Goal: Information Seeking & Learning: Learn about a topic

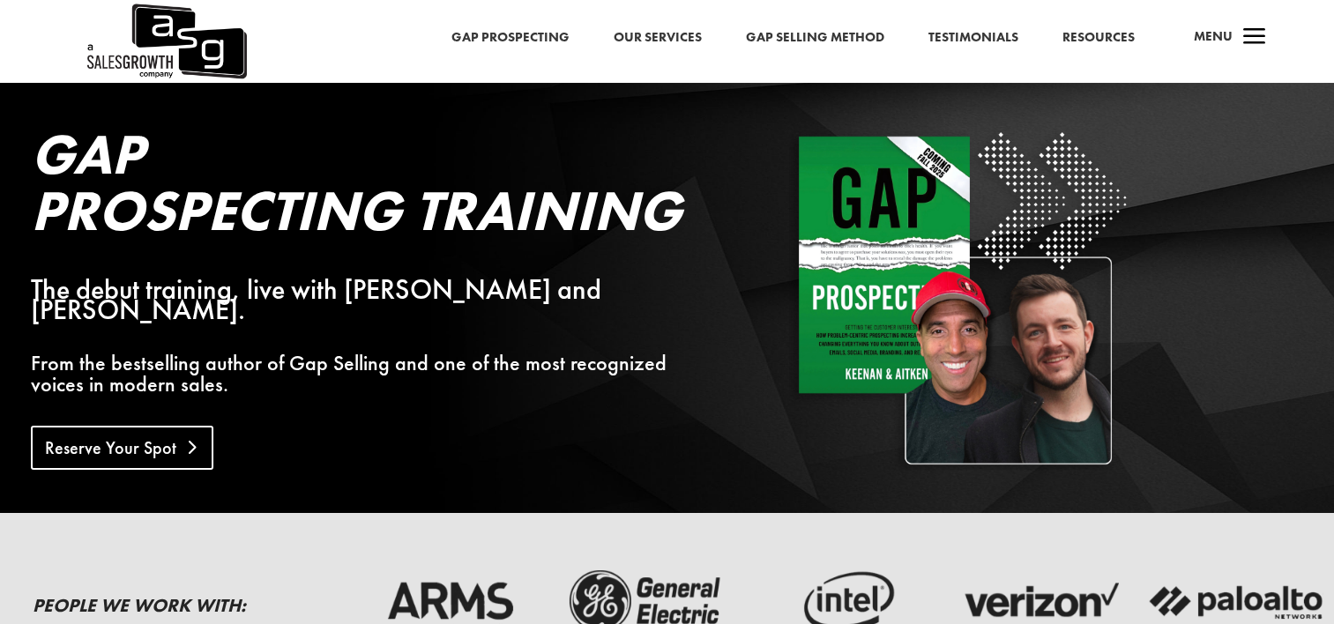
click at [128, 427] on link "Reserve Your Spot" at bounding box center [122, 448] width 183 height 44
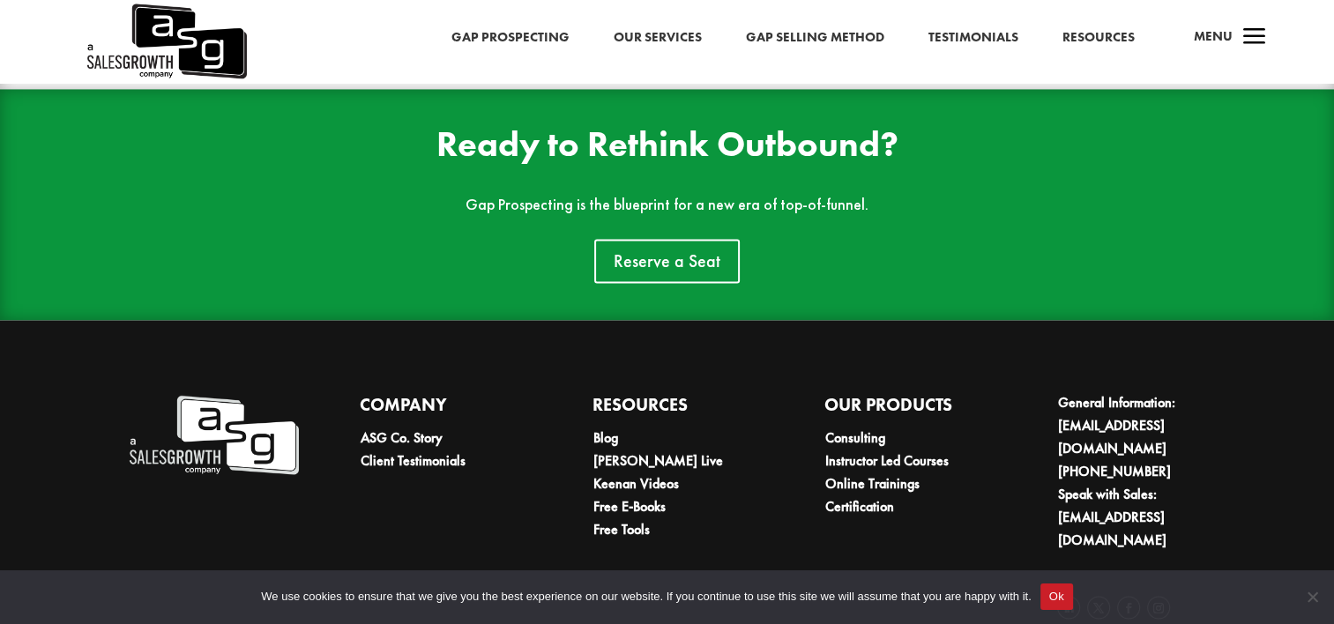
scroll to position [2758, 0]
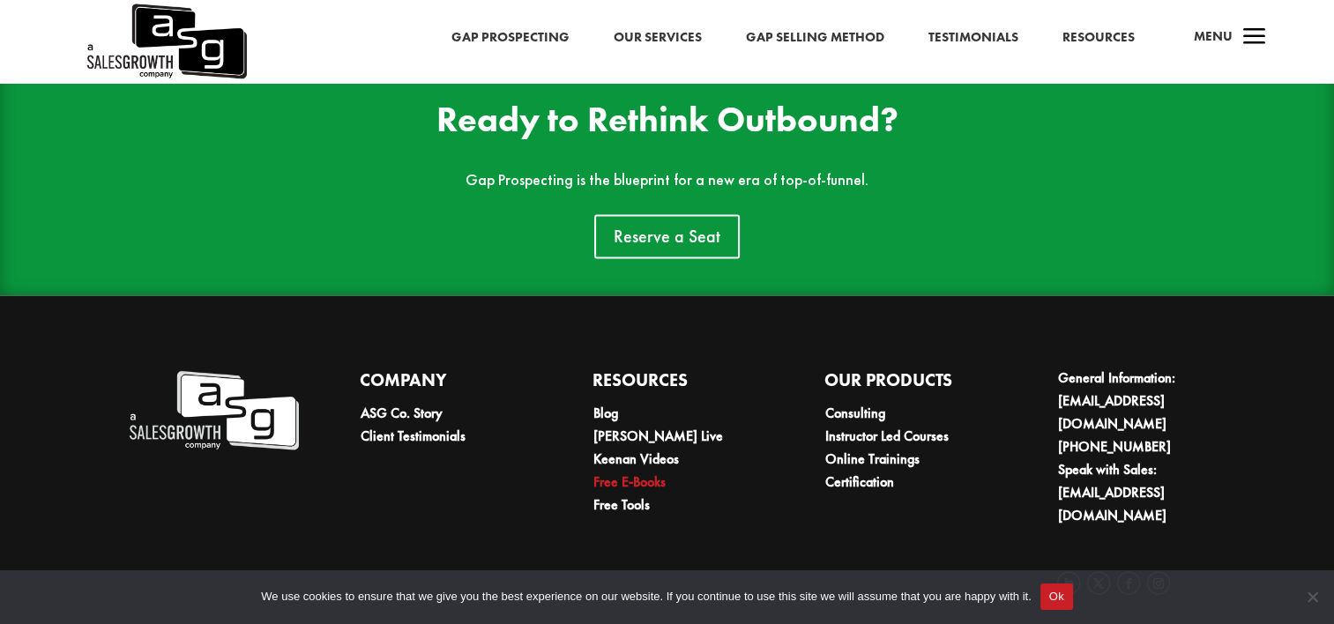
click at [642, 474] on link "Free E-Books" at bounding box center [629, 482] width 72 height 19
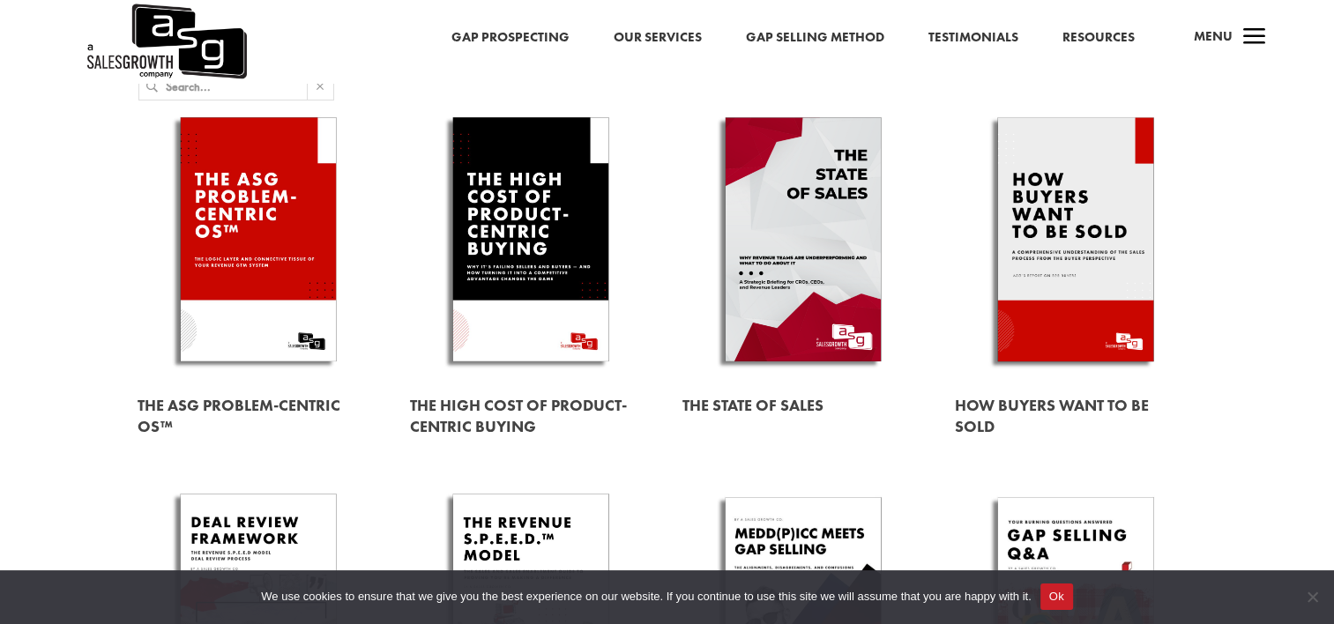
scroll to position [176, 0]
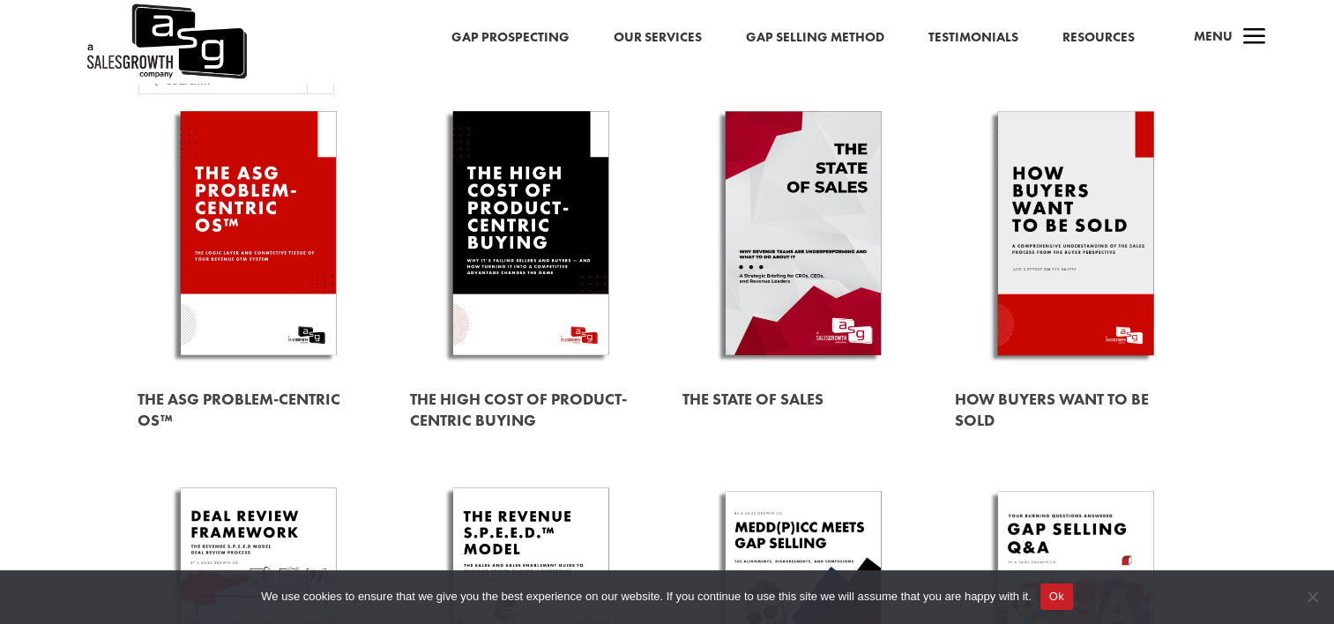
click at [214, 417] on link at bounding box center [259, 410] width 242 height 71
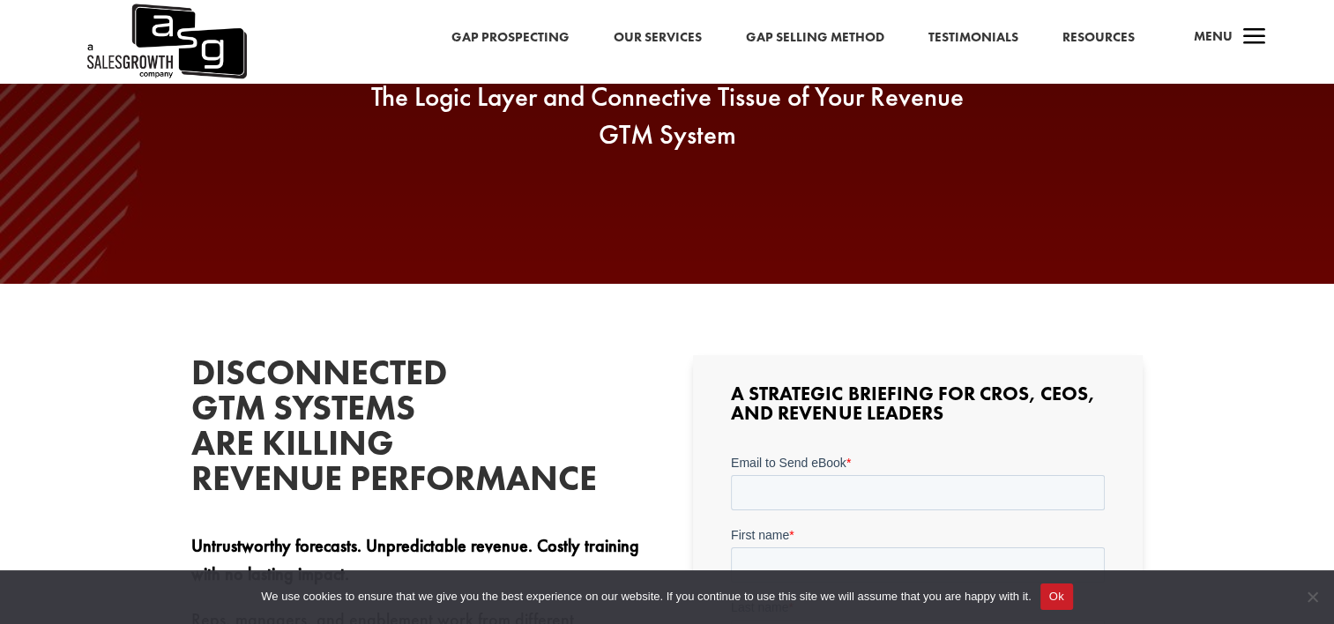
scroll to position [529, 0]
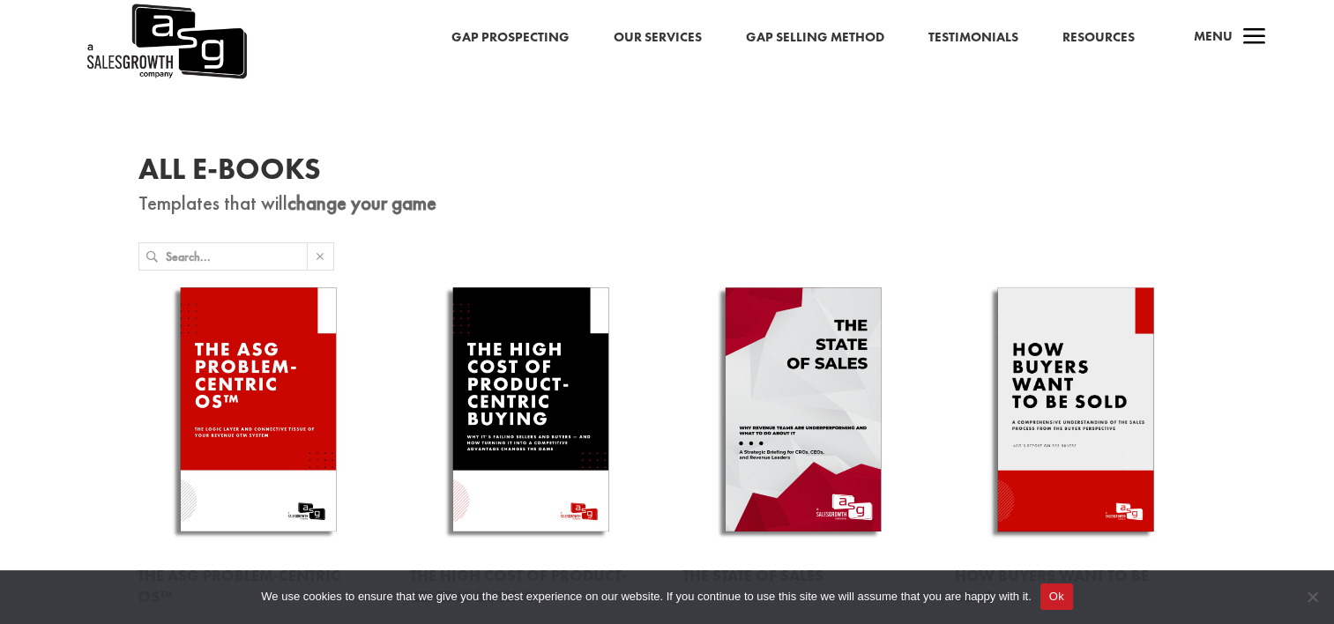
click at [1184, 32] on div "Menu" at bounding box center [1207, 41] width 52 height 42
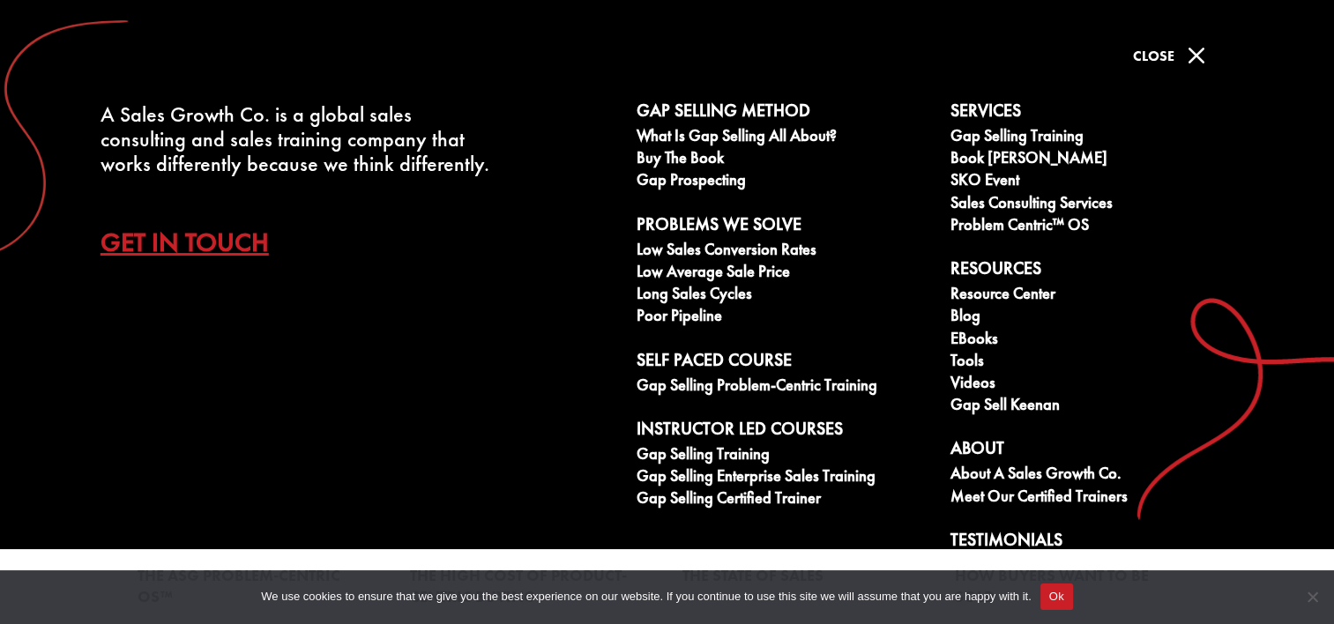
click at [801, 558] on link at bounding box center [803, 575] width 242 height 49
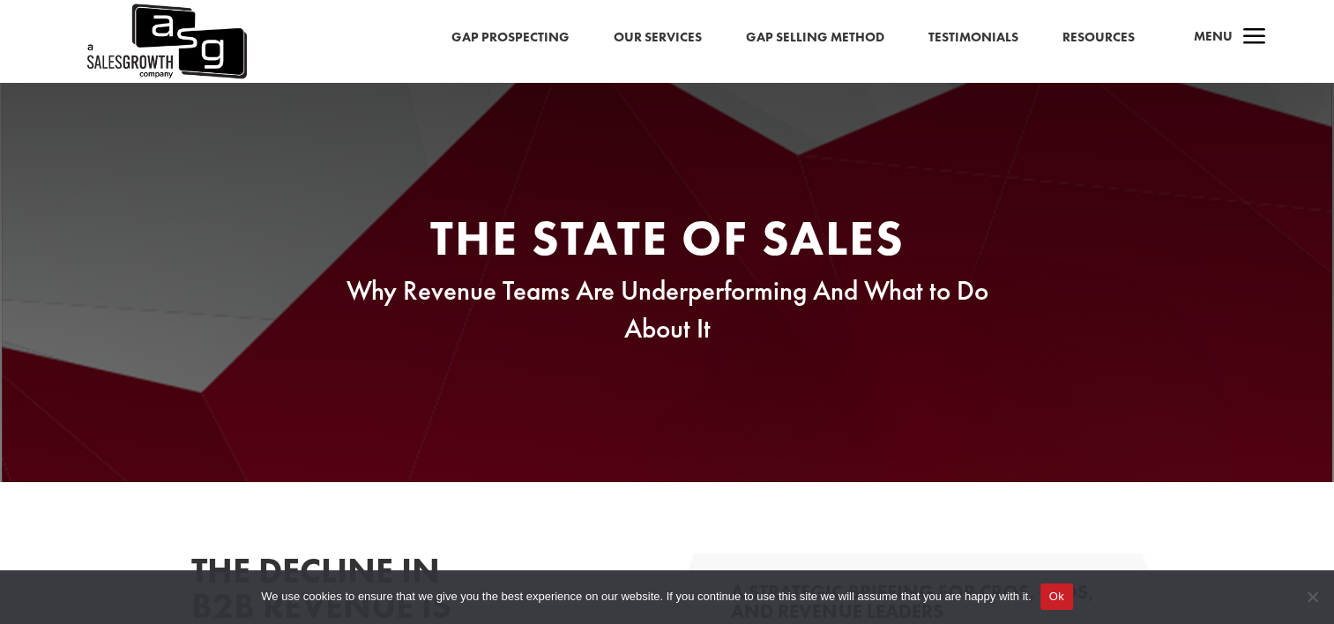
click at [1271, 22] on span "a" at bounding box center [1254, 37] width 35 height 35
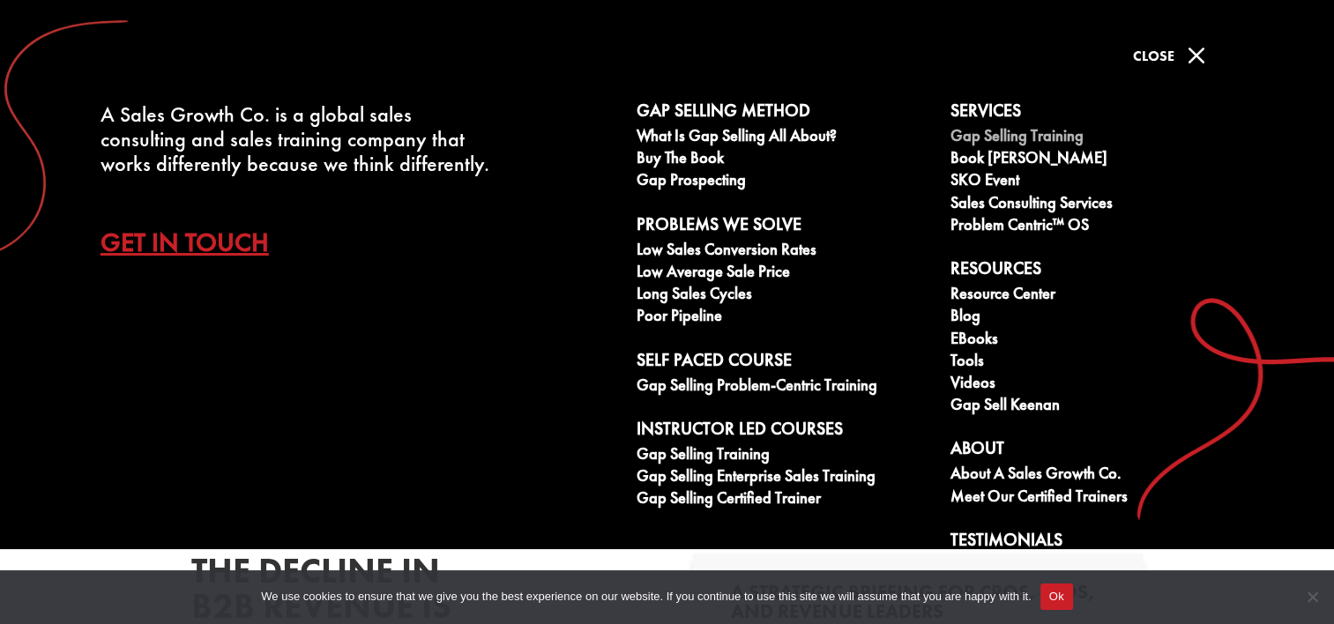
click at [1003, 141] on link "Gap Selling Training" at bounding box center [1098, 138] width 295 height 22
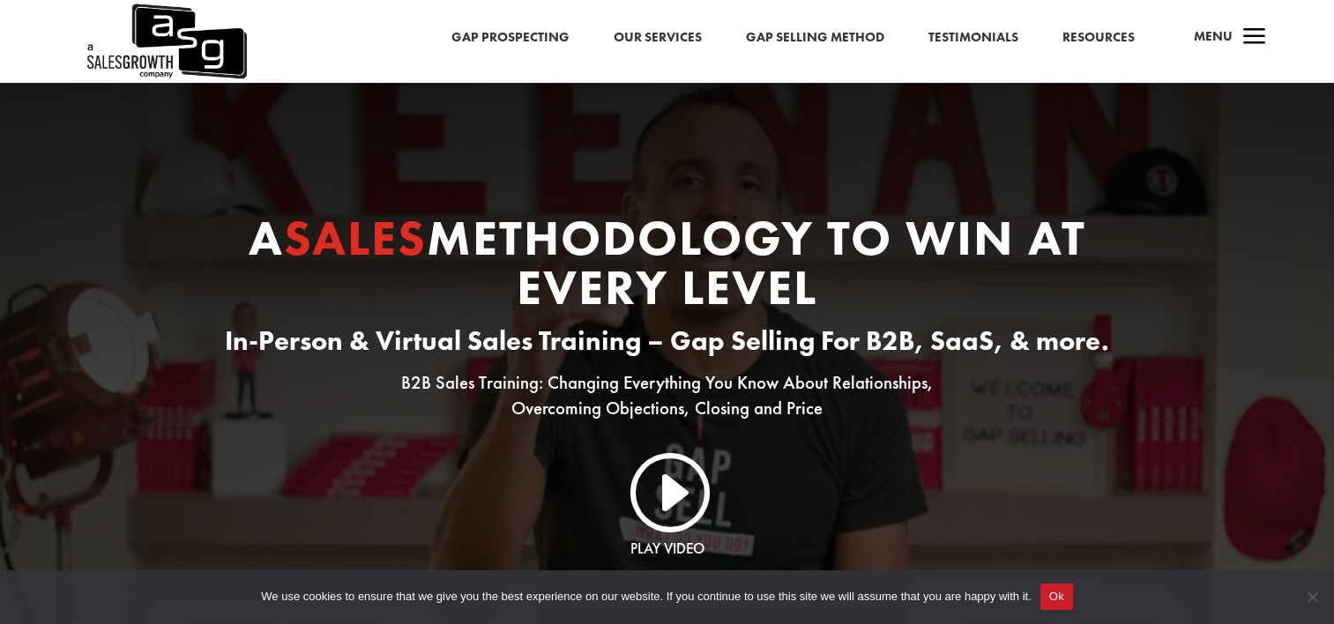
click at [1229, 40] on span "Menu" at bounding box center [1213, 36] width 39 height 18
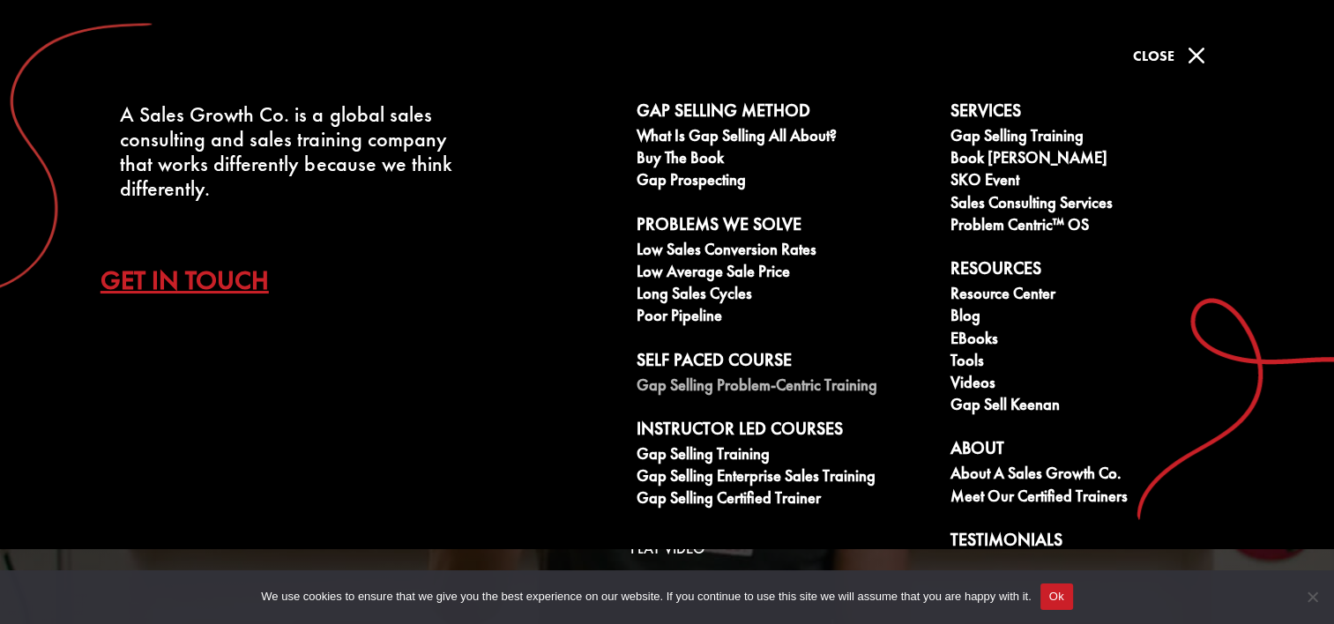
click at [758, 388] on link "Gap Selling Problem-Centric Training" at bounding box center [784, 388] width 295 height 22
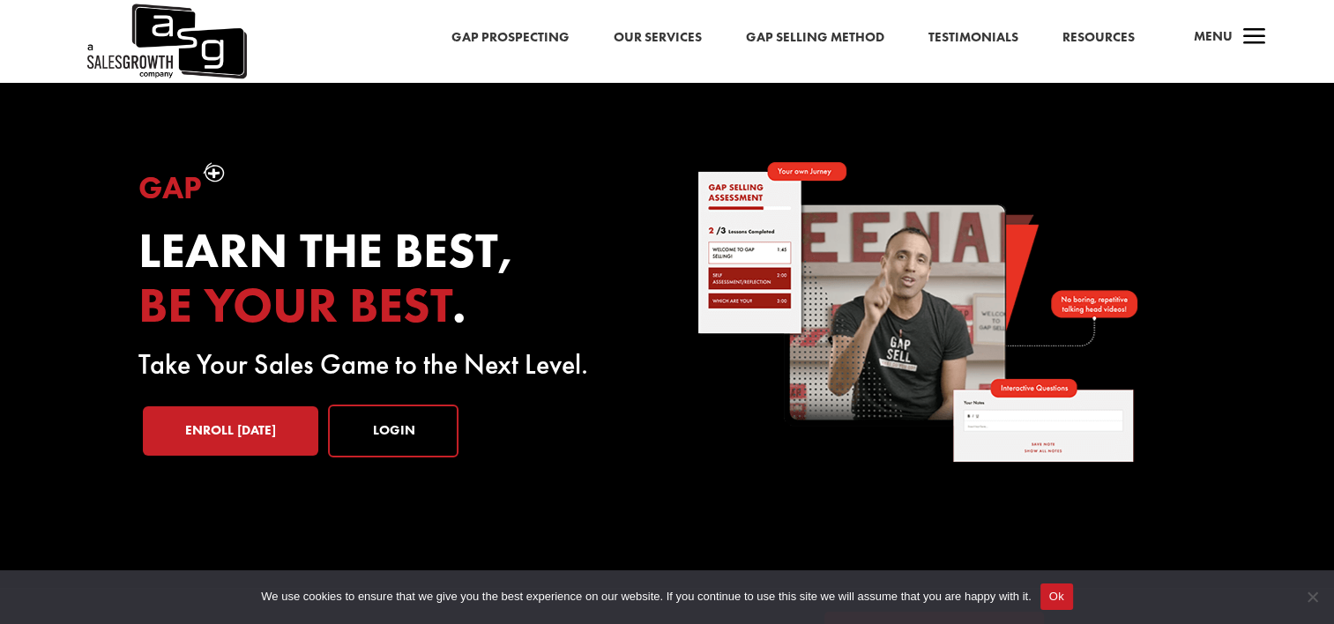
click at [1209, 47] on h4 "Menu" at bounding box center [1213, 41] width 39 height 42
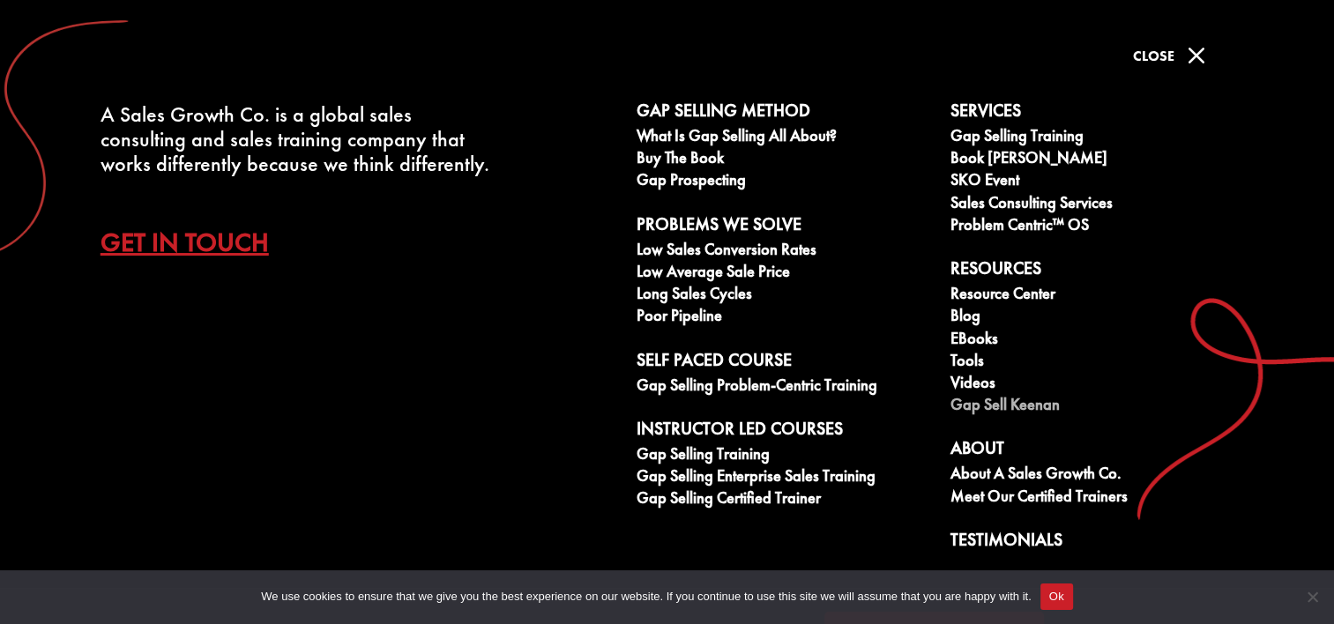
click at [980, 408] on link "Gap Sell Keenan" at bounding box center [1098, 407] width 295 height 22
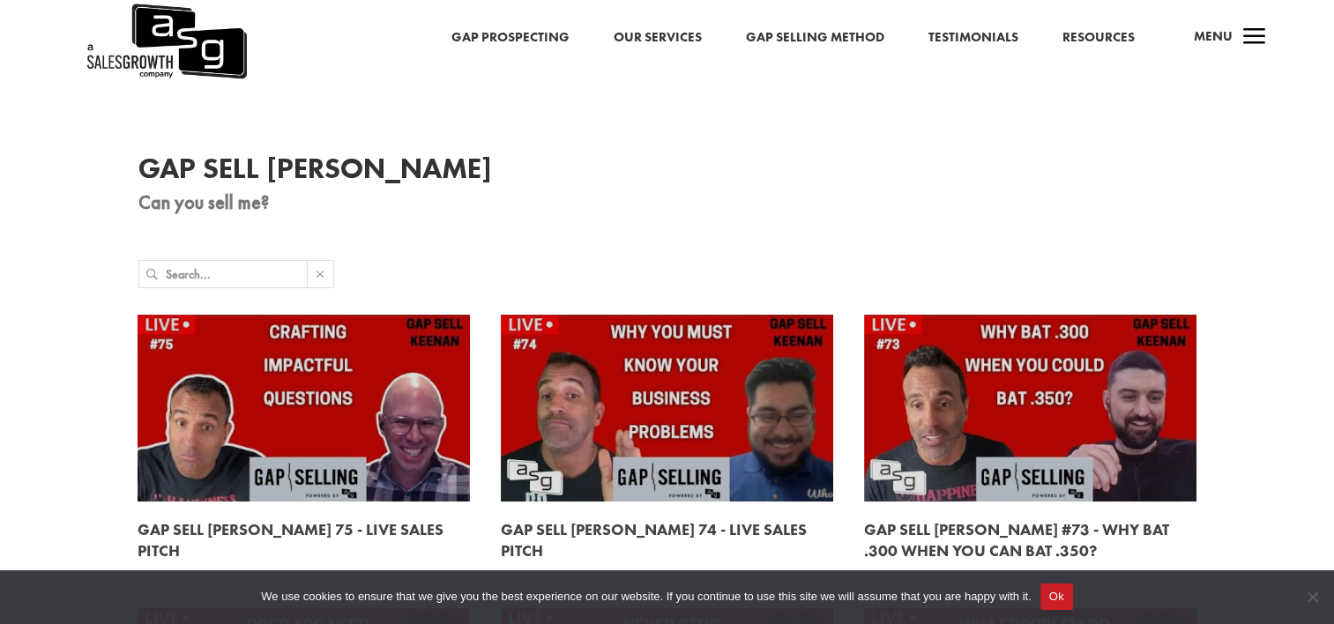
click at [1234, 35] on div "a Menu" at bounding box center [1223, 41] width 85 height 42
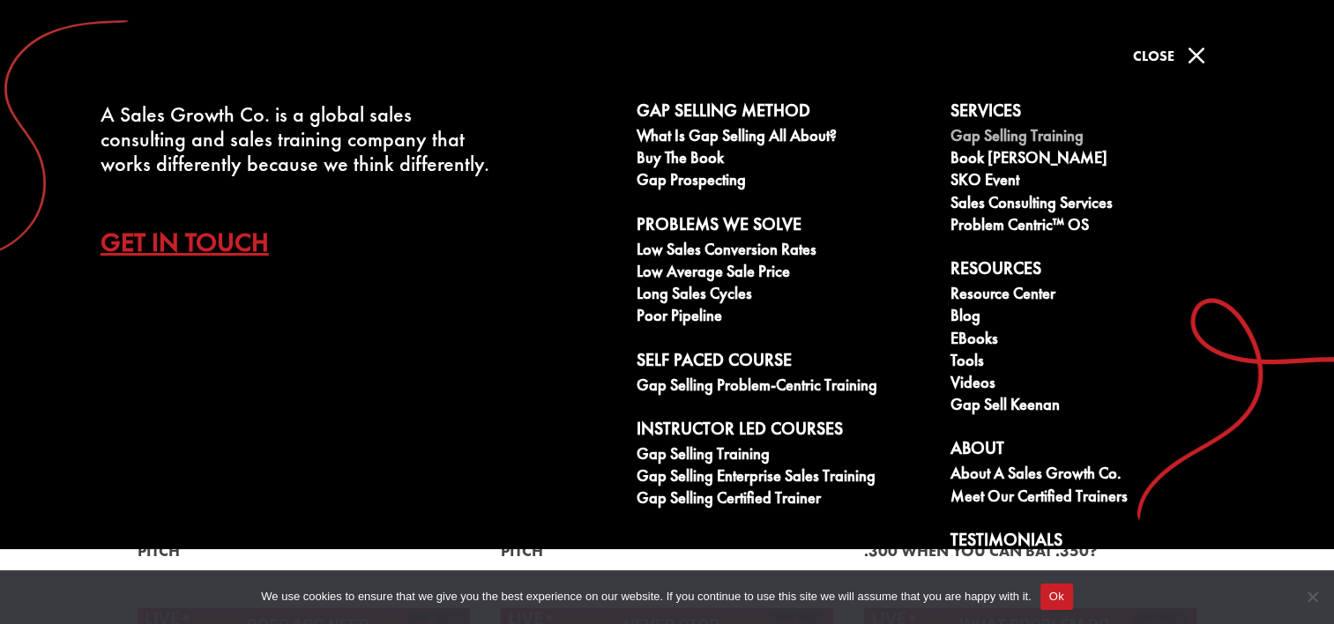
click at [988, 131] on link "Gap Selling Training" at bounding box center [1098, 138] width 295 height 22
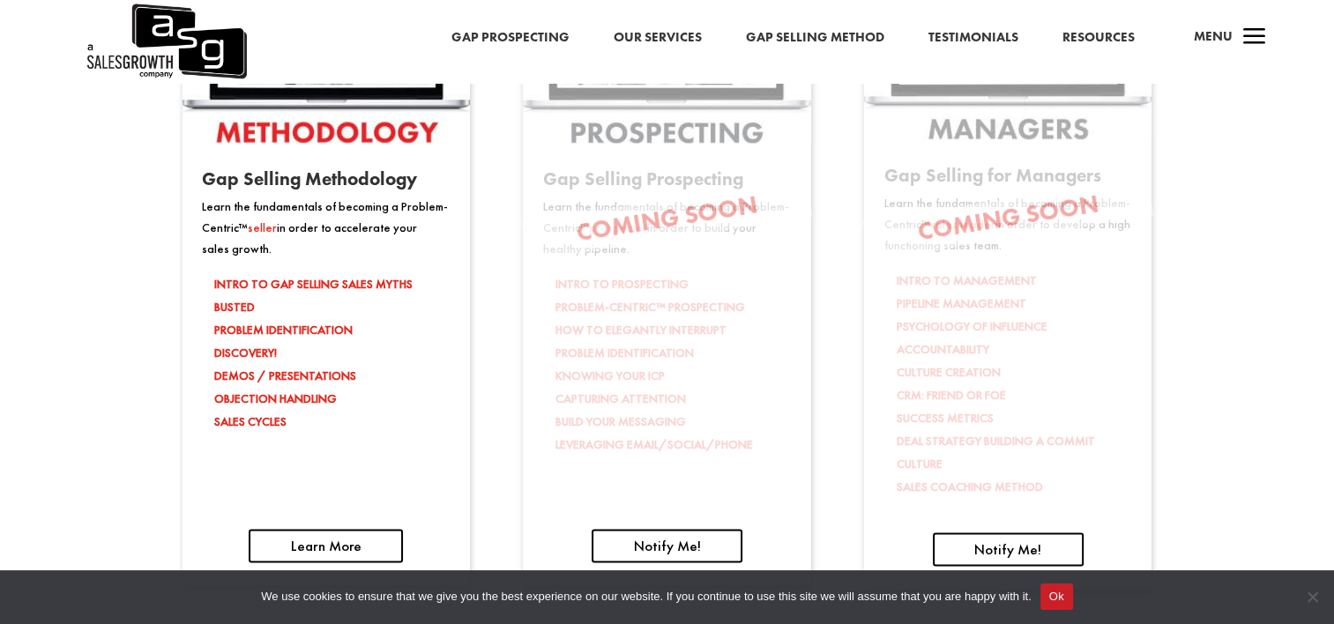
scroll to position [2910, 0]
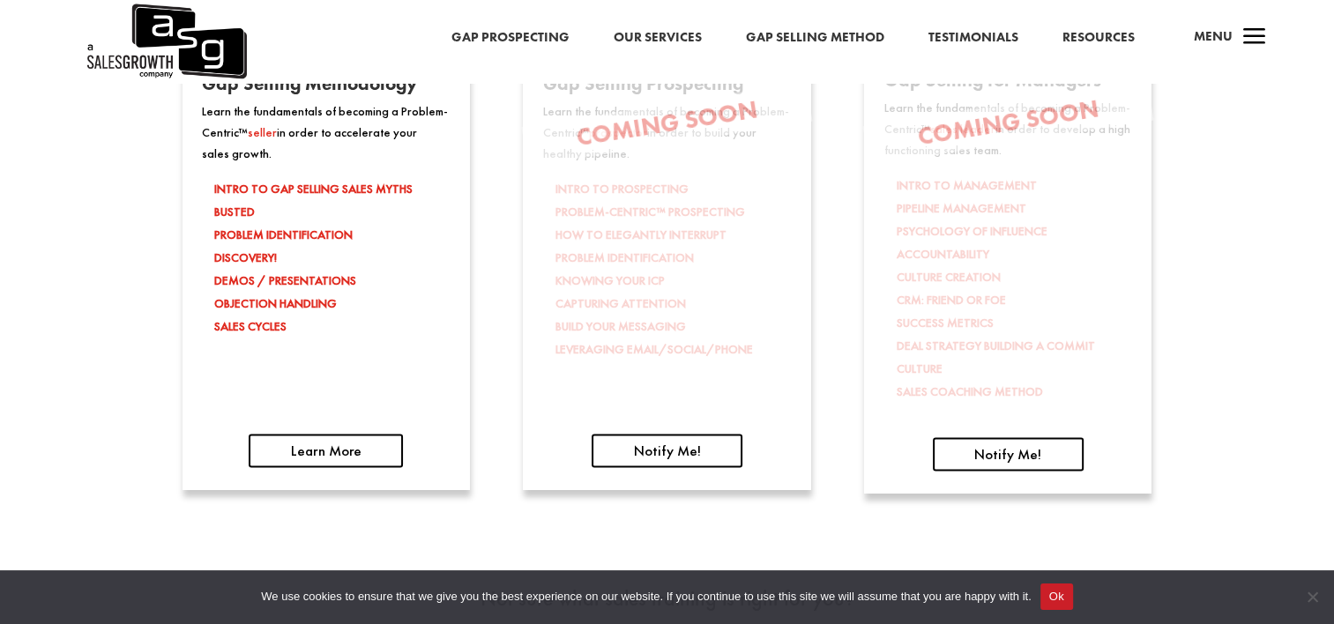
click at [1242, 34] on span "a" at bounding box center [1254, 37] width 35 height 35
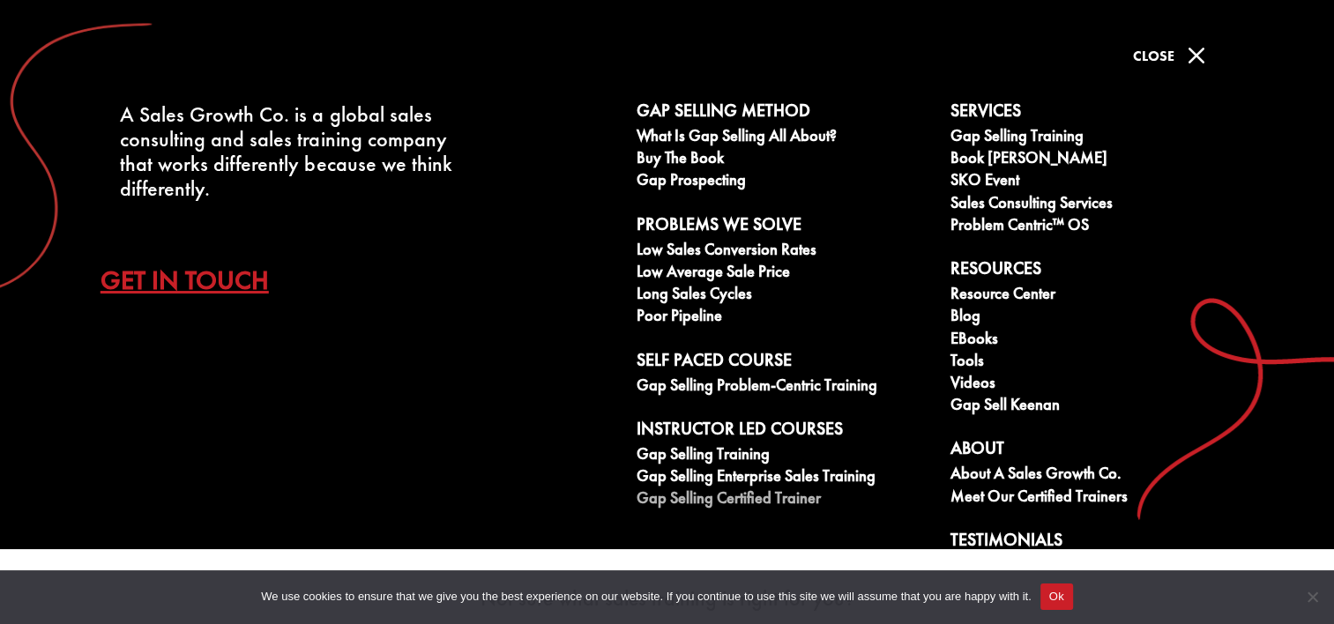
click at [727, 501] on link "Gap Selling Certified Trainer" at bounding box center [784, 500] width 295 height 22
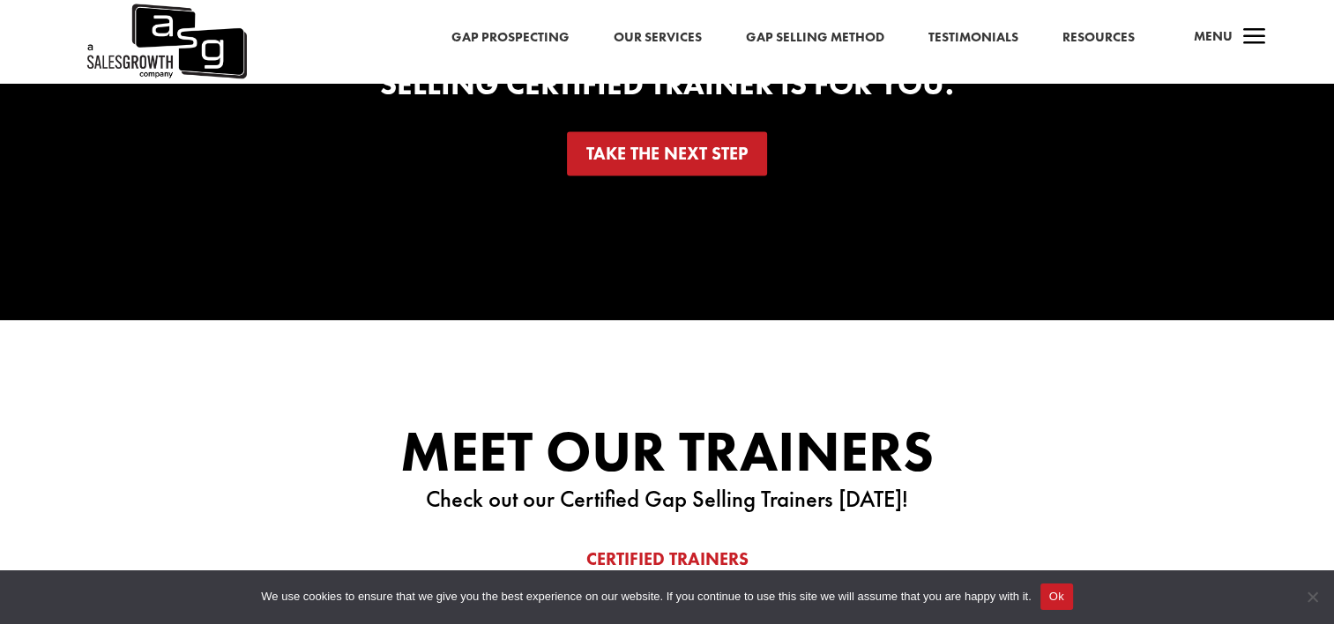
scroll to position [2645, 0]
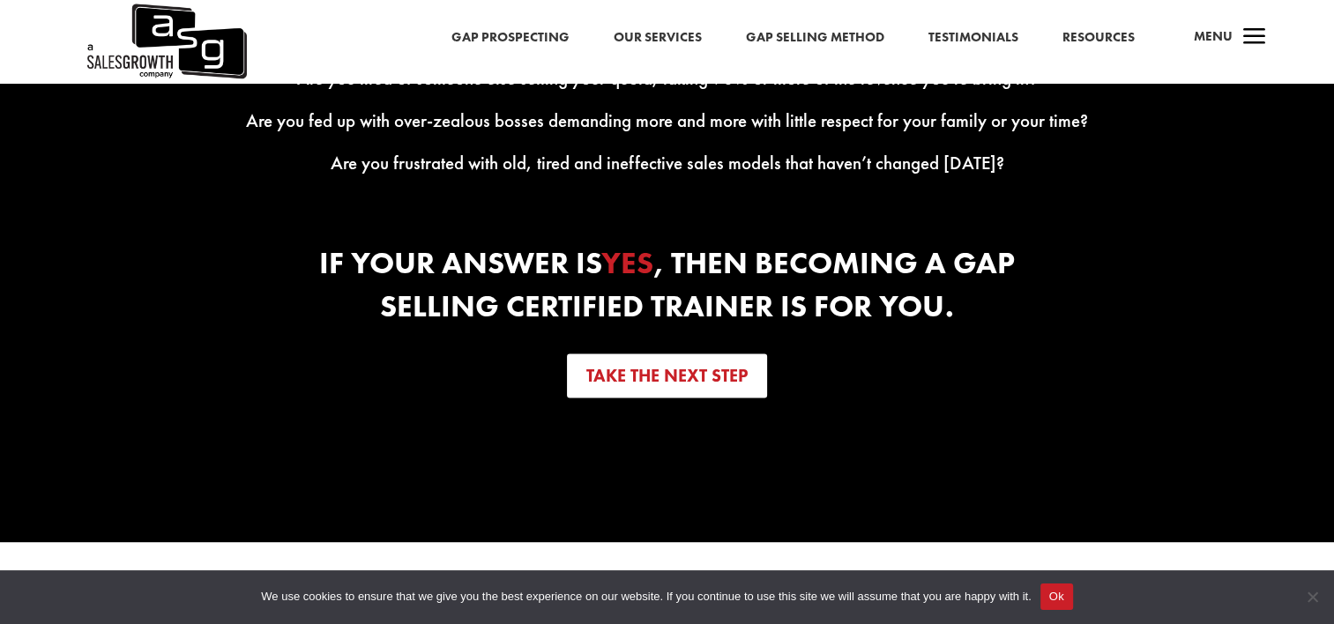
click at [720, 389] on link "Take the next step" at bounding box center [667, 376] width 200 height 44
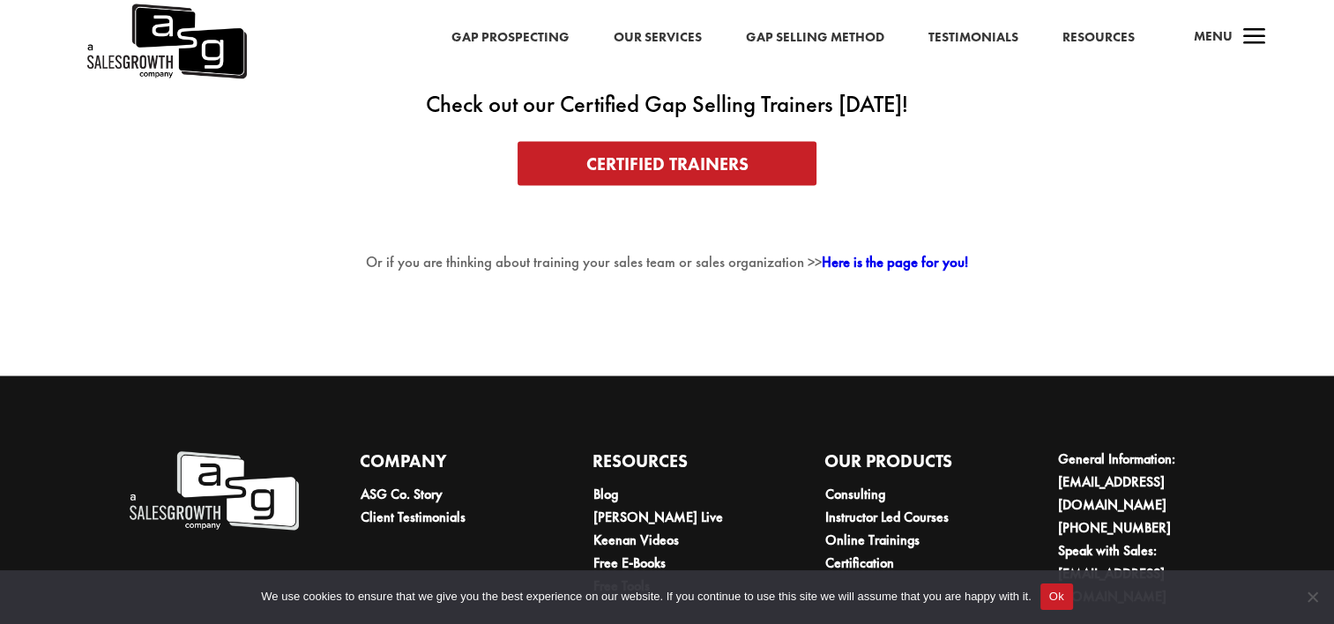
scroll to position [3358, 0]
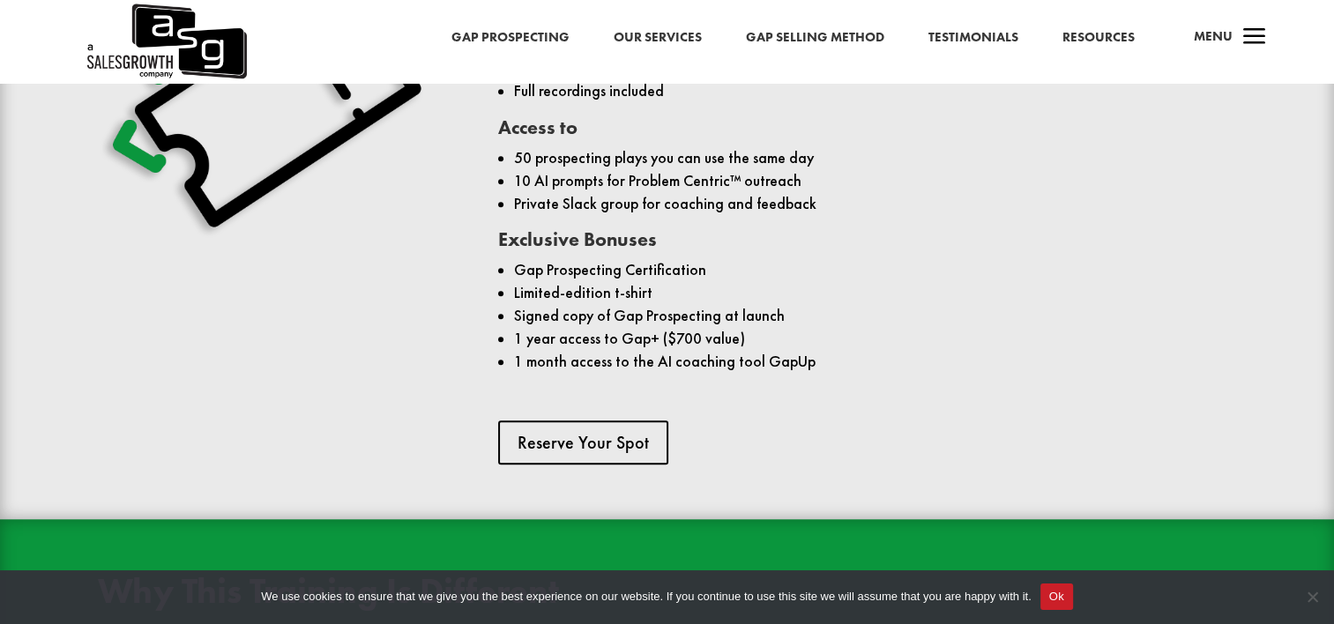
scroll to position [1411, 0]
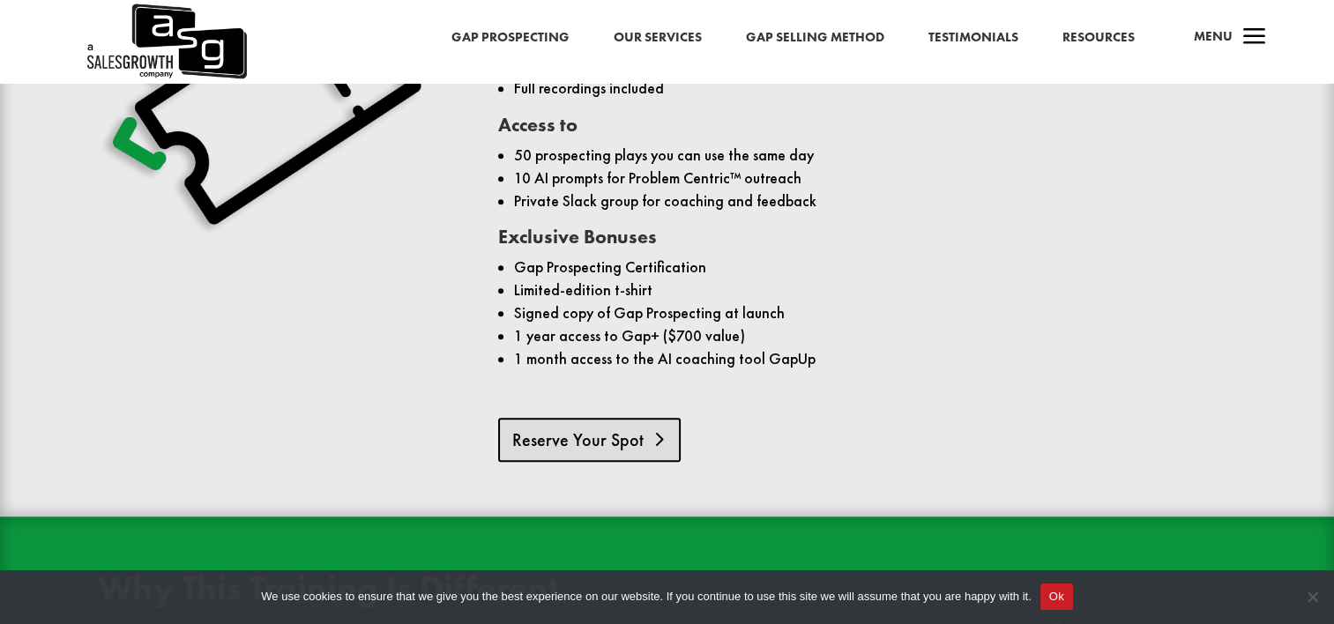
click at [578, 431] on link "Reserve Your Spot" at bounding box center [589, 440] width 183 height 44
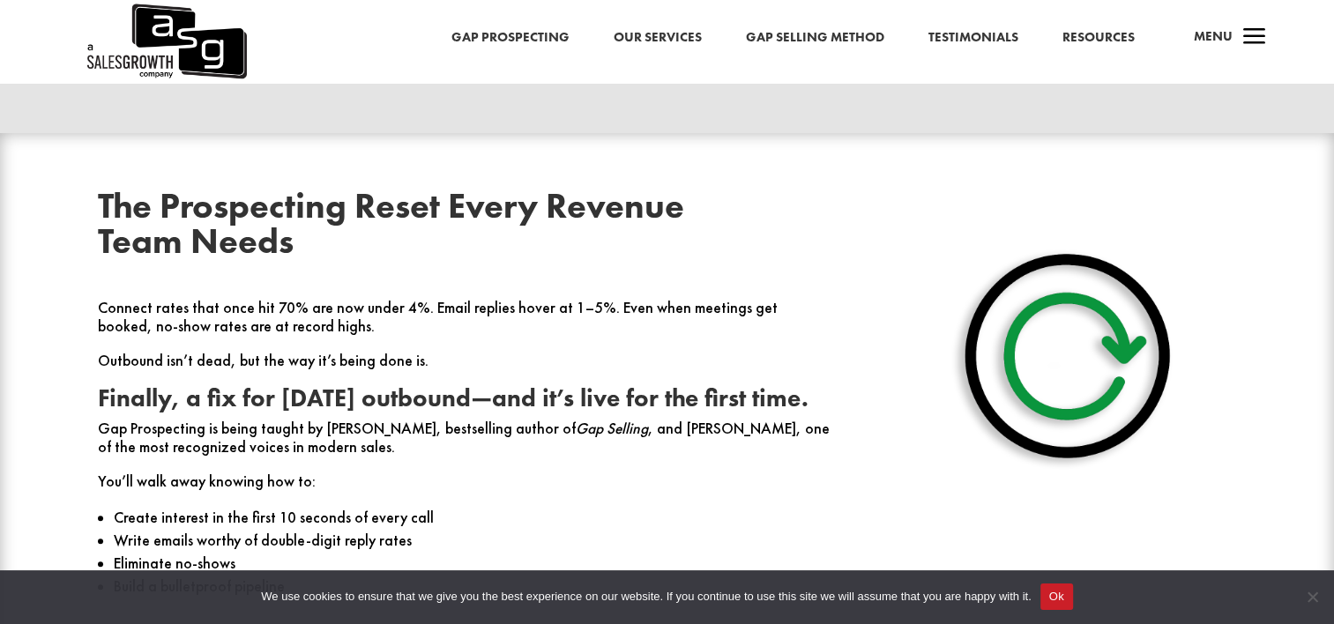
scroll to position [441, 0]
